Goal: Task Accomplishment & Management: Complete application form

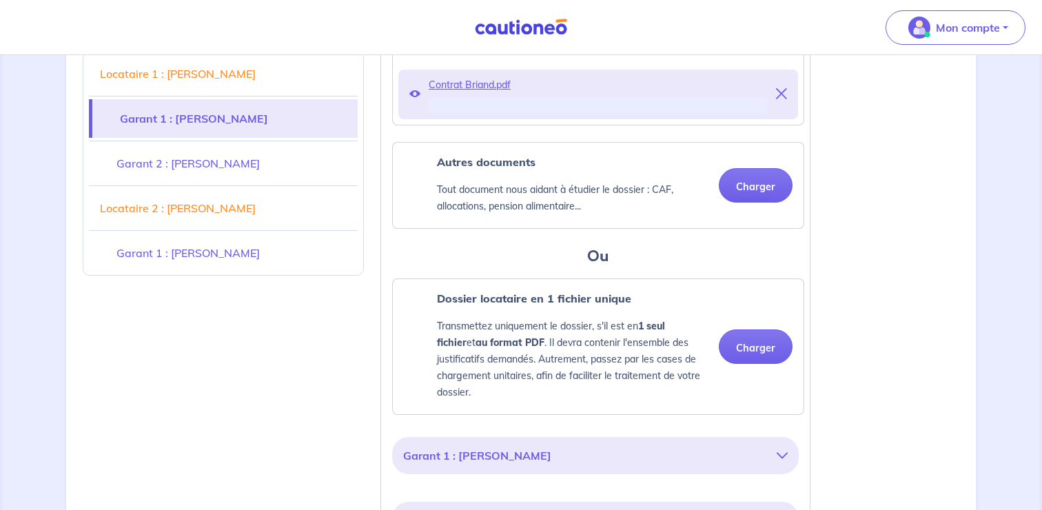
scroll to position [843, 0]
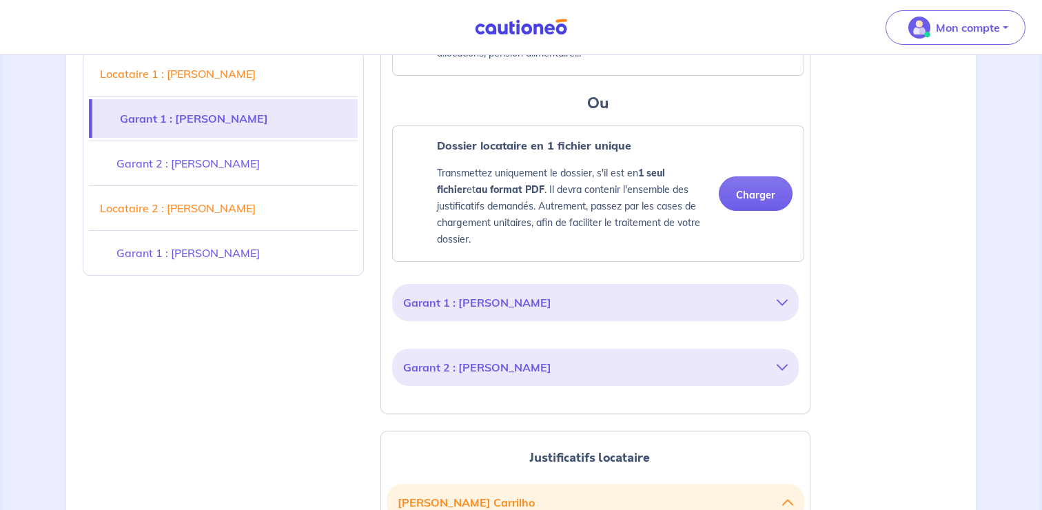
click at [630, 380] on button "Garant 2 : [PERSON_NAME]" at bounding box center [595, 367] width 384 height 26
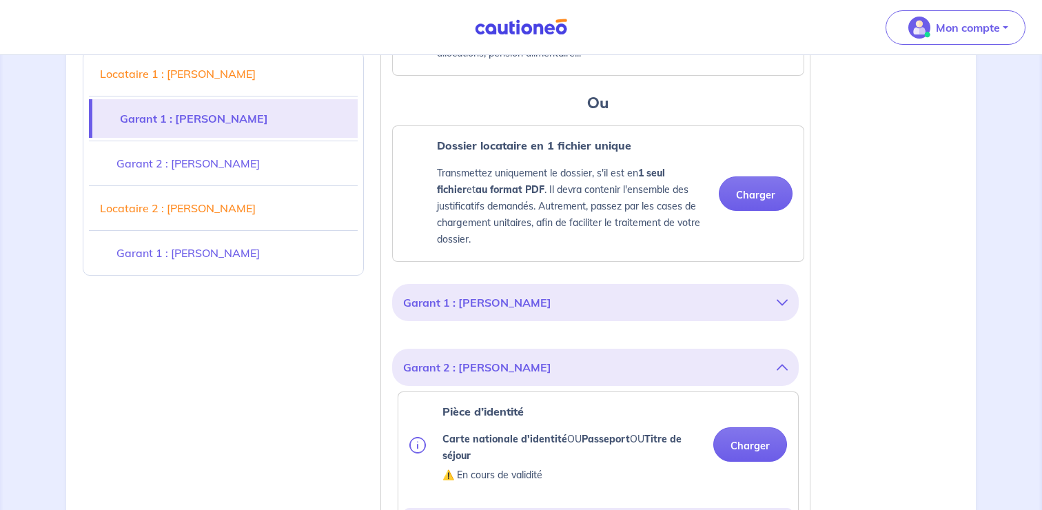
click at [630, 380] on button "Garant 2 : [PERSON_NAME]" at bounding box center [595, 367] width 384 height 26
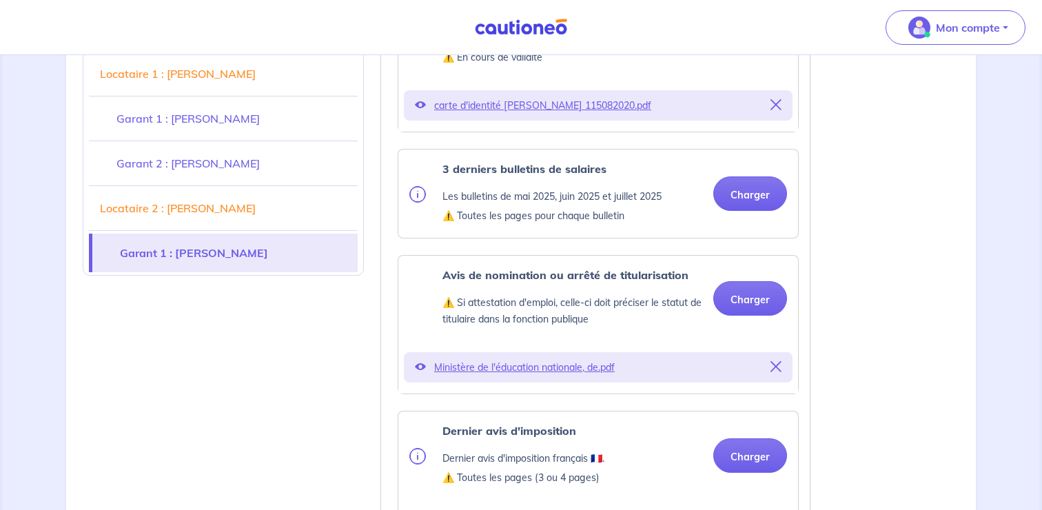
scroll to position [2069, 0]
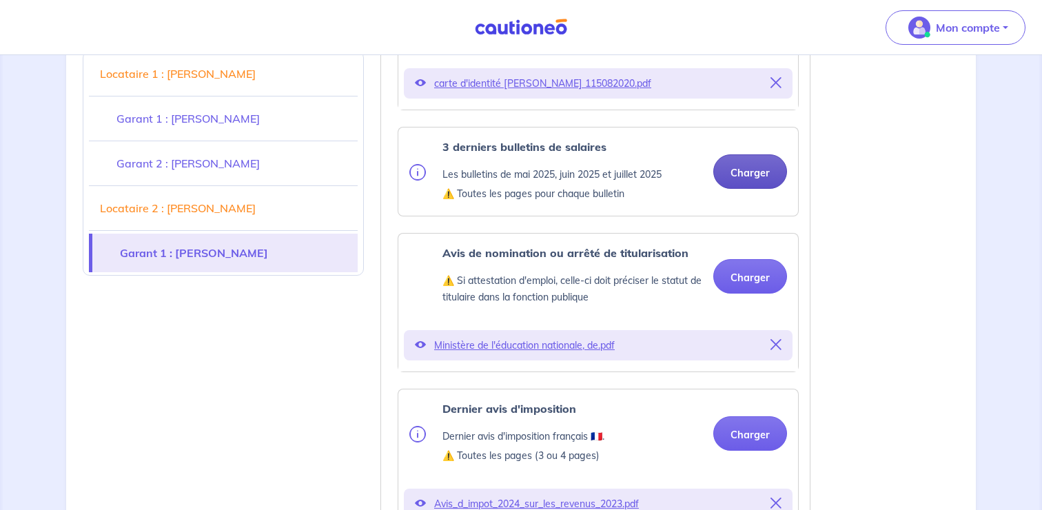
click at [761, 189] on button "Charger" at bounding box center [750, 171] width 74 height 34
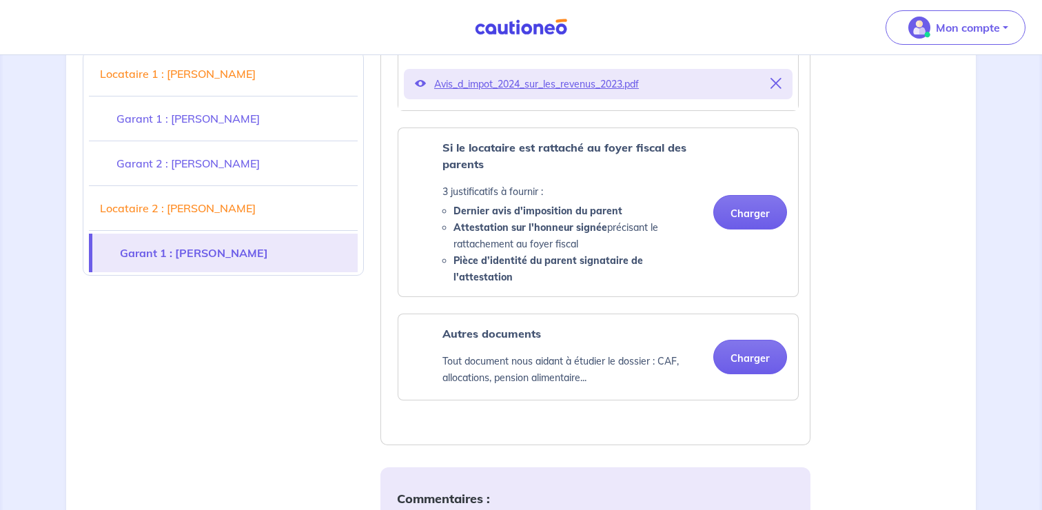
scroll to position [2544, 0]
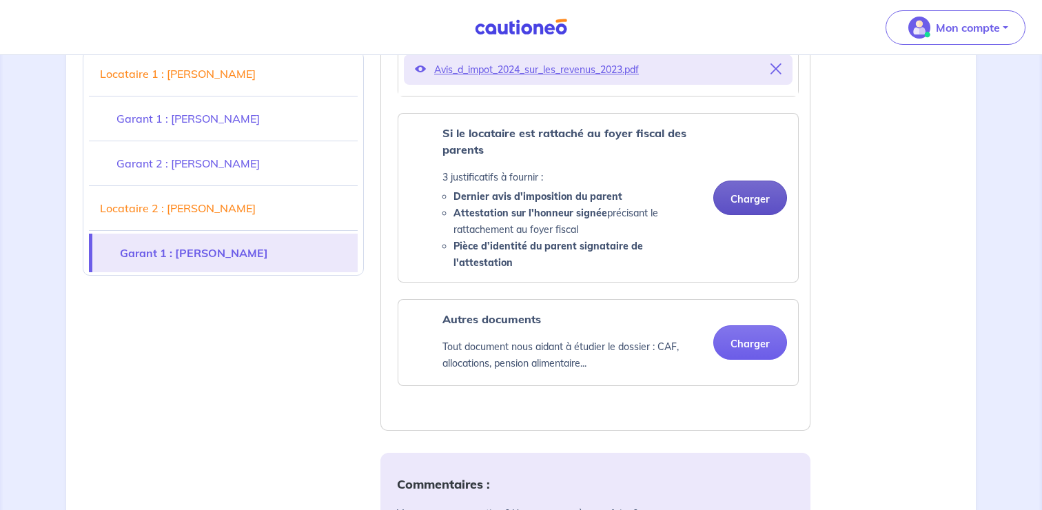
click at [752, 215] on button "Charger" at bounding box center [750, 198] width 74 height 34
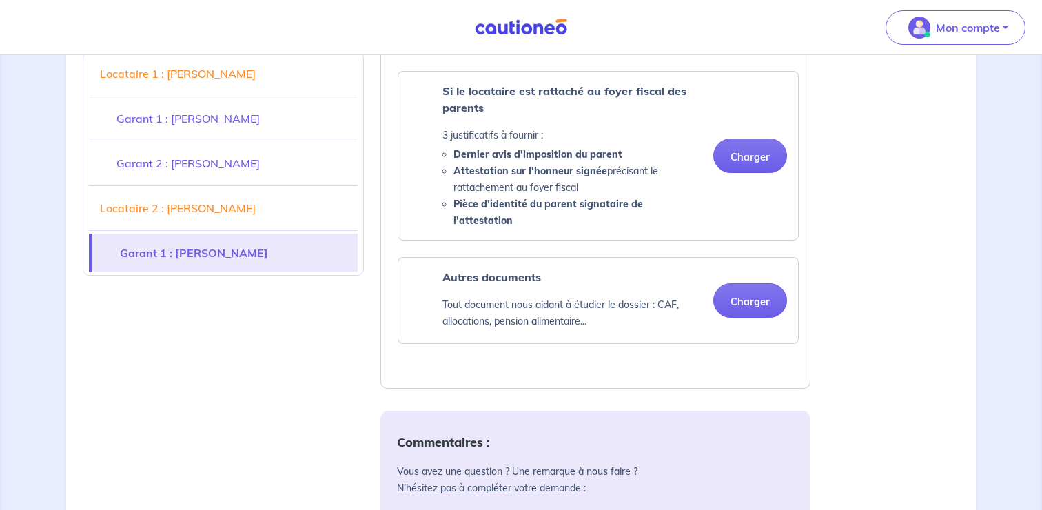
scroll to position [2579, 0]
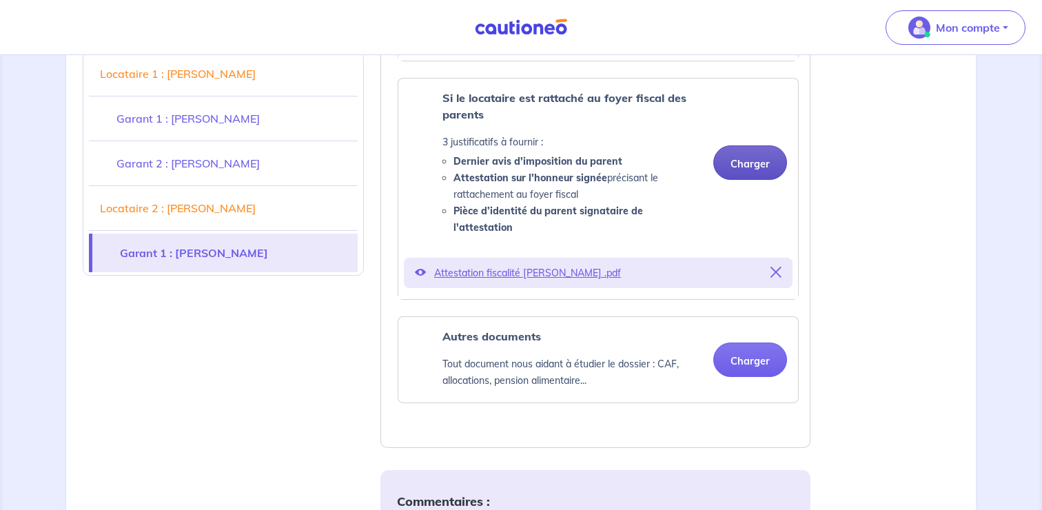
click at [738, 180] on button "Charger" at bounding box center [750, 162] width 74 height 34
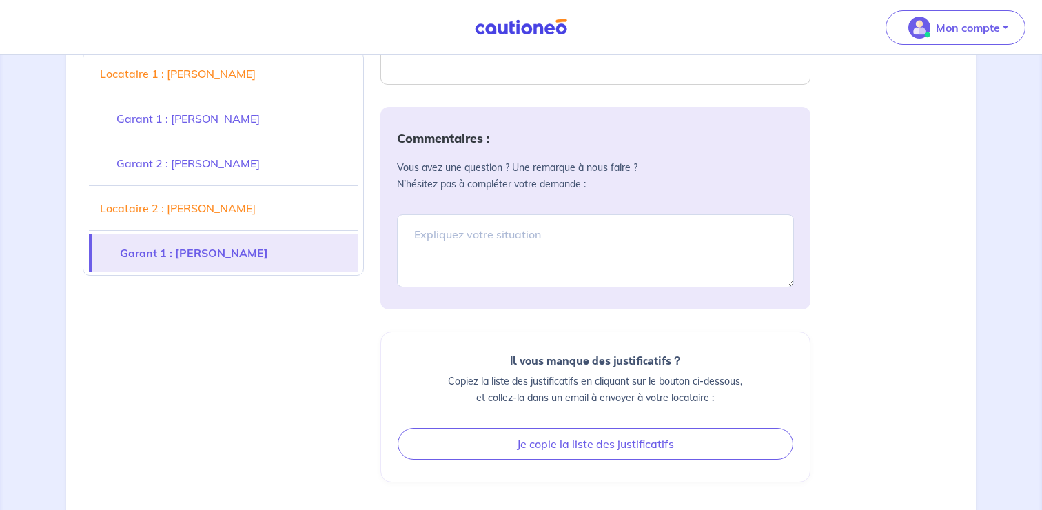
scroll to position [3088, 0]
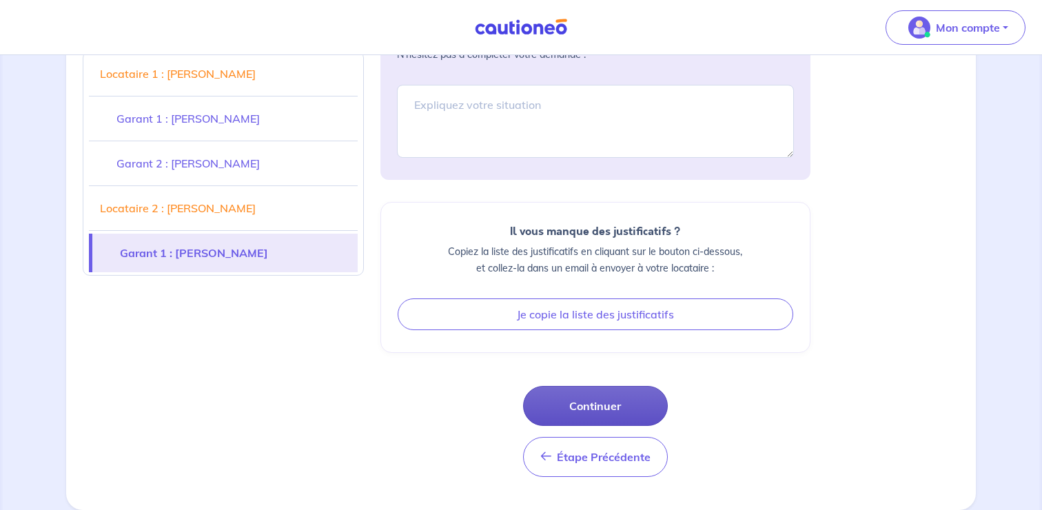
click at [609, 402] on button "Continuer" at bounding box center [595, 406] width 145 height 40
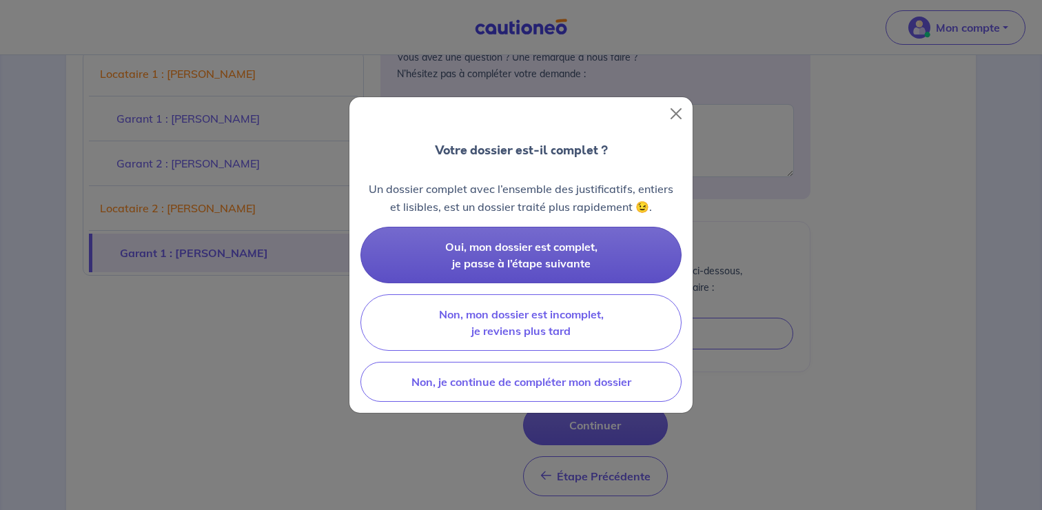
click at [597, 260] on button "Oui, mon dossier est complet, je passe à l’étape suivante" at bounding box center [520, 255] width 321 height 56
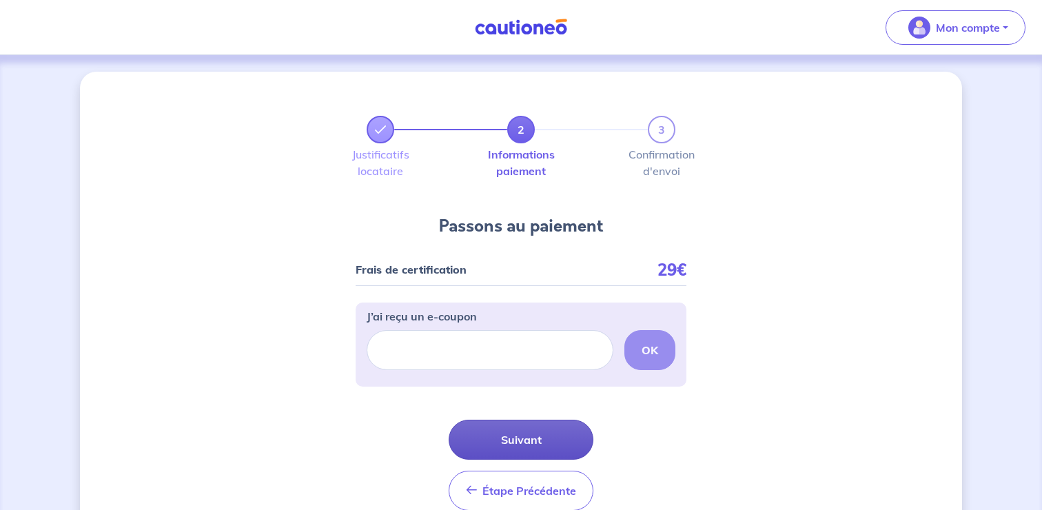
click at [516, 423] on button "Suivant" at bounding box center [520, 440] width 145 height 40
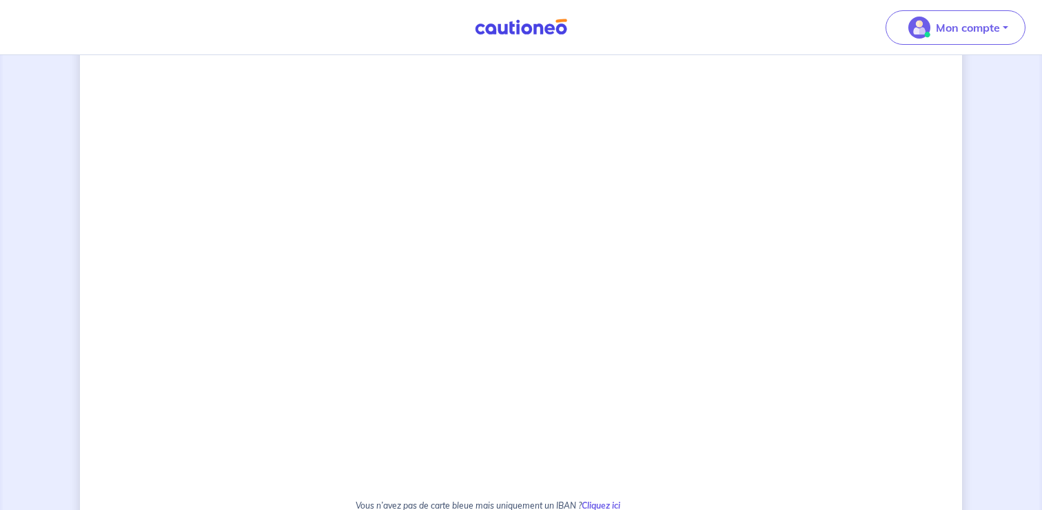
scroll to position [267, 0]
click at [734, 369] on div "2 3 Justificatifs locataire Informations paiement Confirmation d'envoi Passons …" at bounding box center [521, 279] width 882 height 950
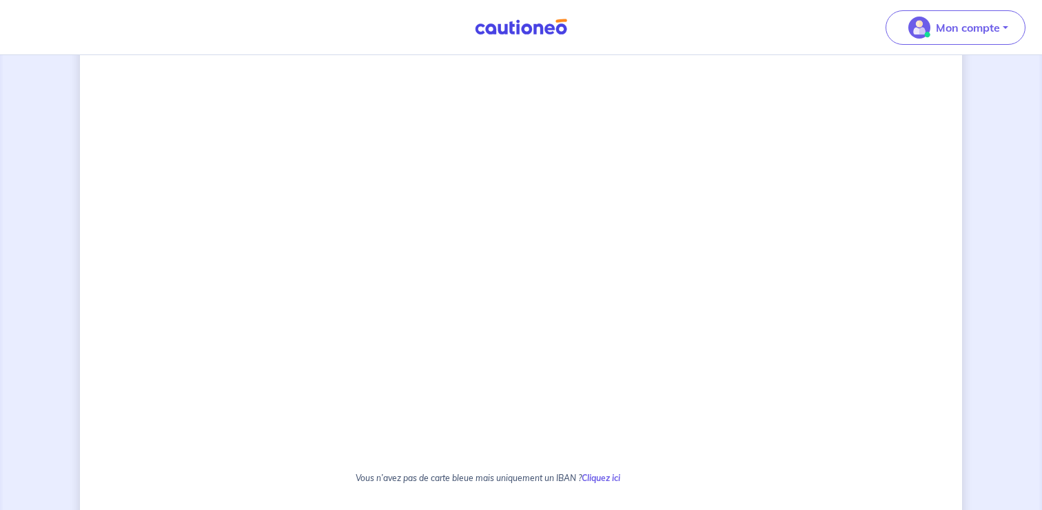
click at [705, 193] on div "2 3 Justificatifs locataire Informations paiement Confirmation d'envoi Passons …" at bounding box center [521, 287] width 882 height 967
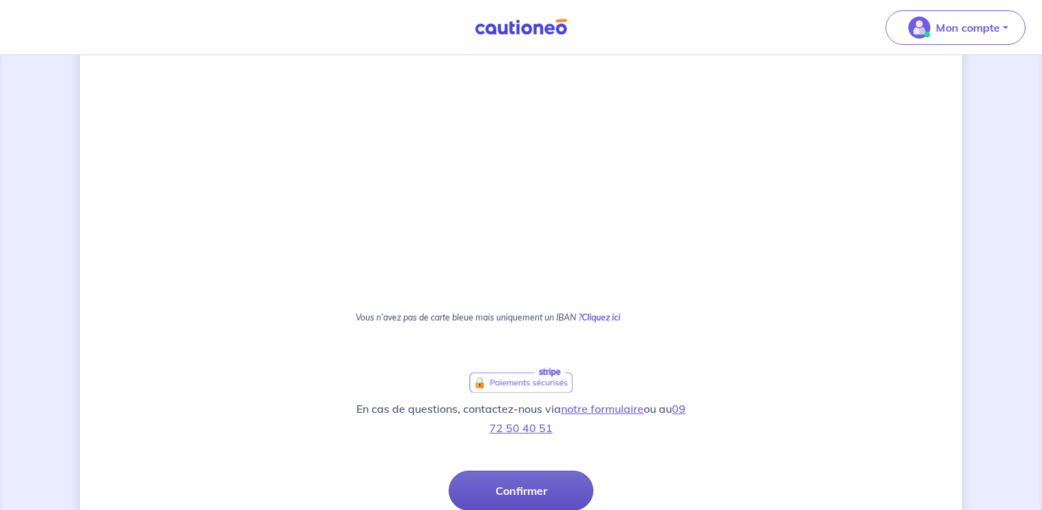
click at [511, 487] on button "Confirmer" at bounding box center [520, 491] width 145 height 40
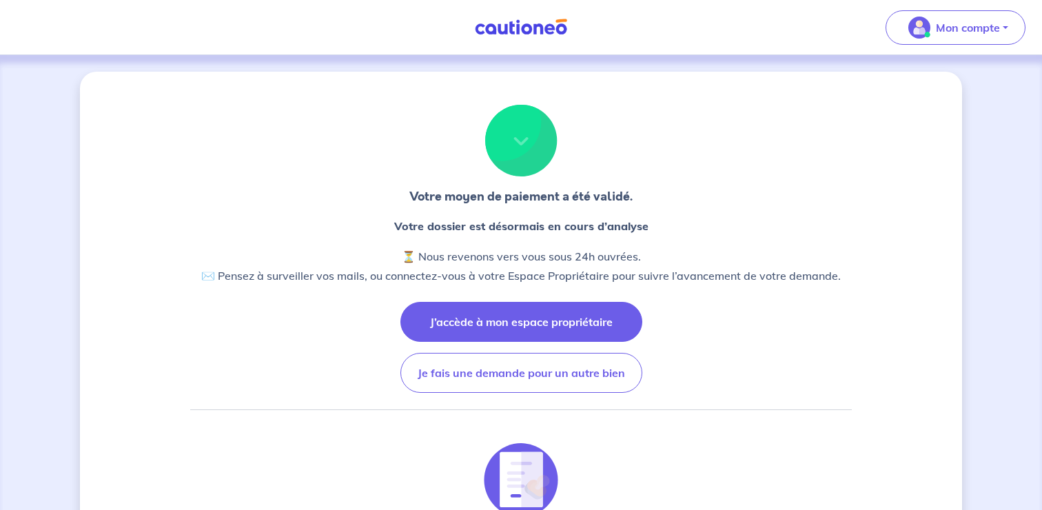
click at [550, 329] on button "J’accède à mon espace propriétaire" at bounding box center [521, 322] width 242 height 40
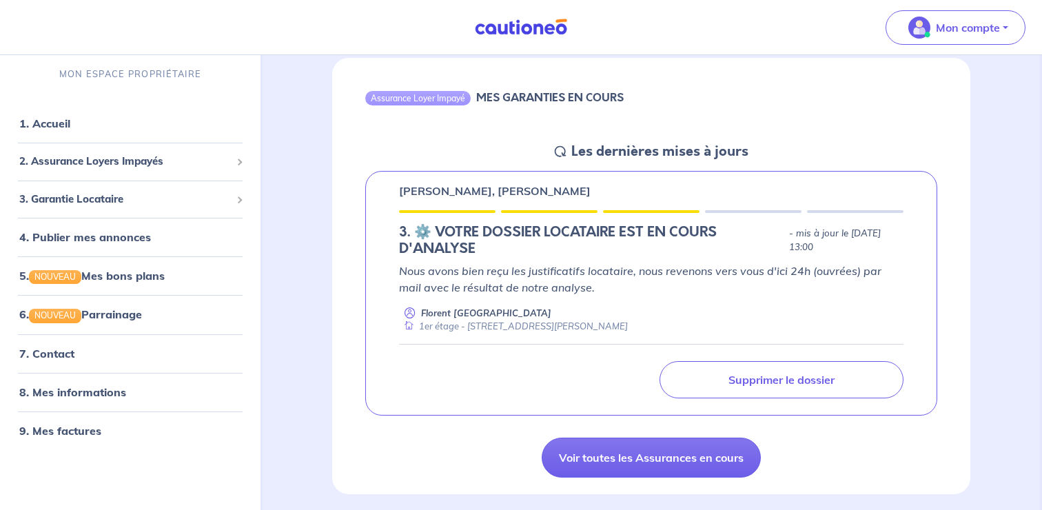
scroll to position [130, 0]
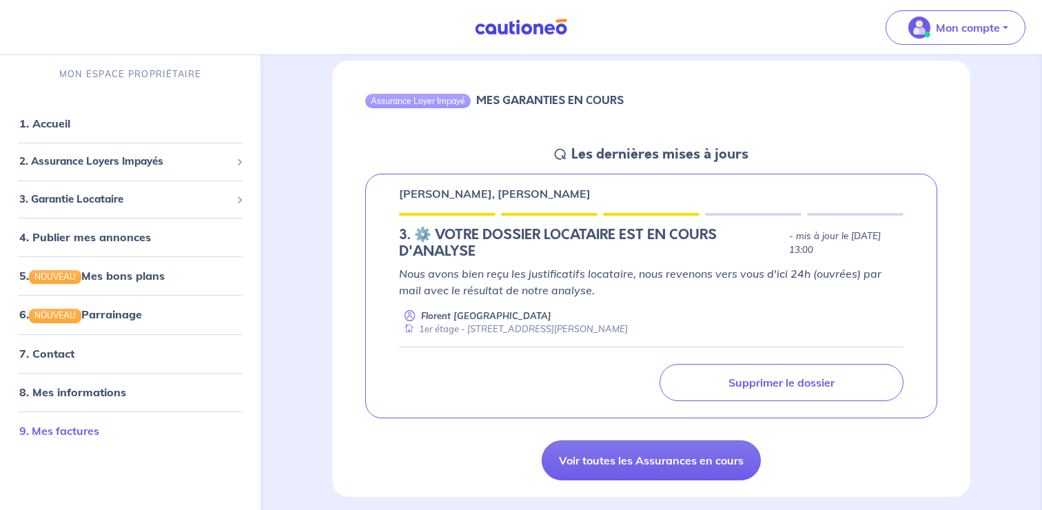
click at [99, 424] on link "9. Mes factures" at bounding box center [59, 431] width 80 height 14
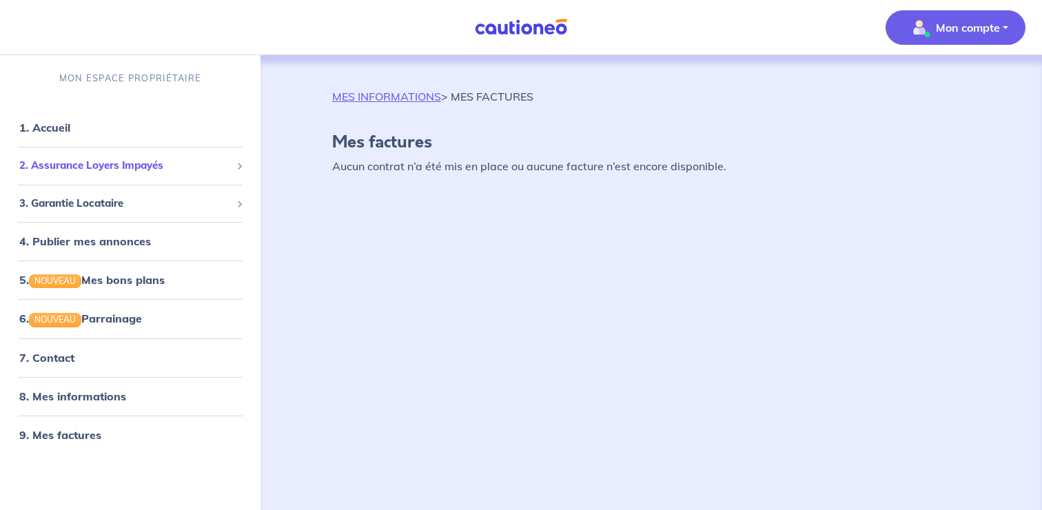
click at [149, 167] on span "2. Assurance Loyers Impayés" at bounding box center [125, 166] width 212 height 16
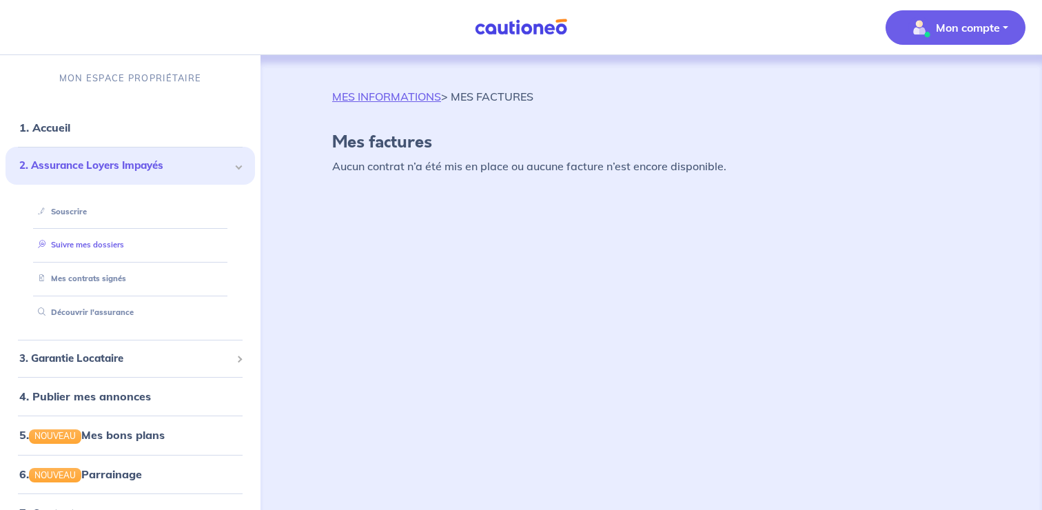
click at [111, 247] on link "Suivre mes dossiers" at bounding box center [78, 245] width 92 height 10
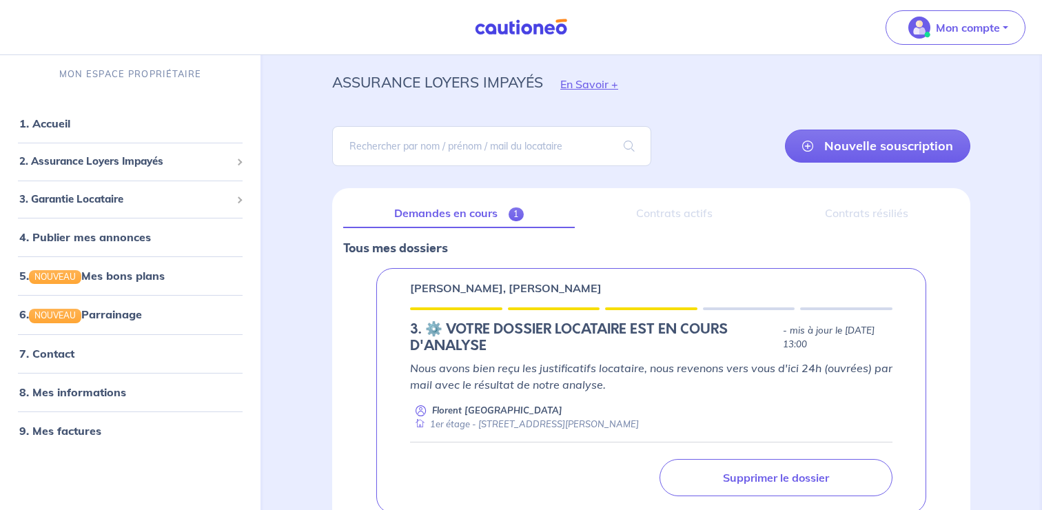
scroll to position [50, 0]
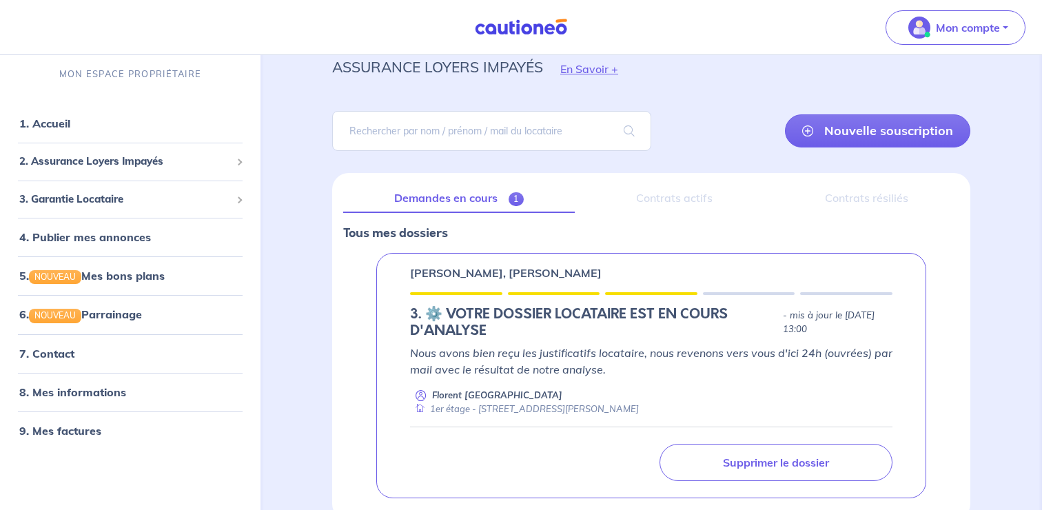
click at [697, 200] on div "Contrats actifs" at bounding box center [675, 198] width 178 height 29
